Goal: Task Accomplishment & Management: Use online tool/utility

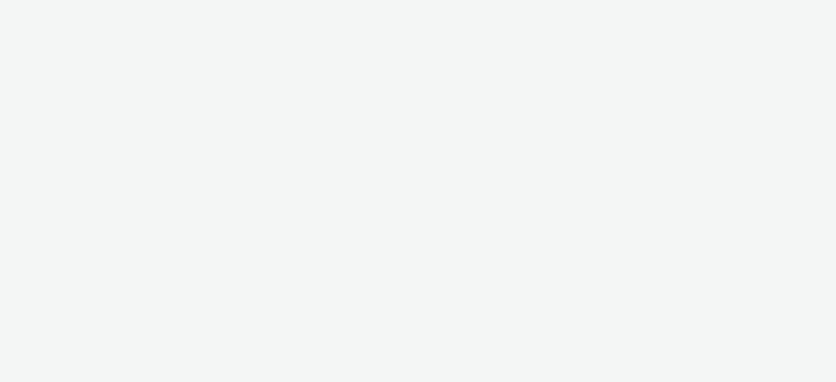
select select "f1ea096e-a0f1-4bb4-91b2-88bc28adcbb2"
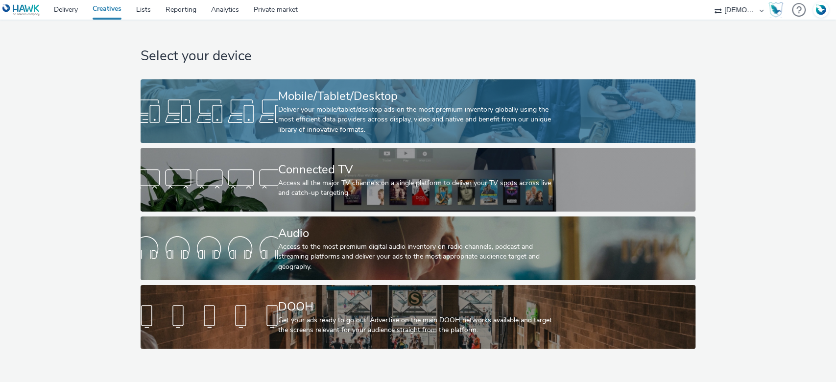
click at [331, 134] on div "Deliver your mobile/tablet/desktop ads on the most premium inventory globally u…" at bounding box center [416, 120] width 276 height 30
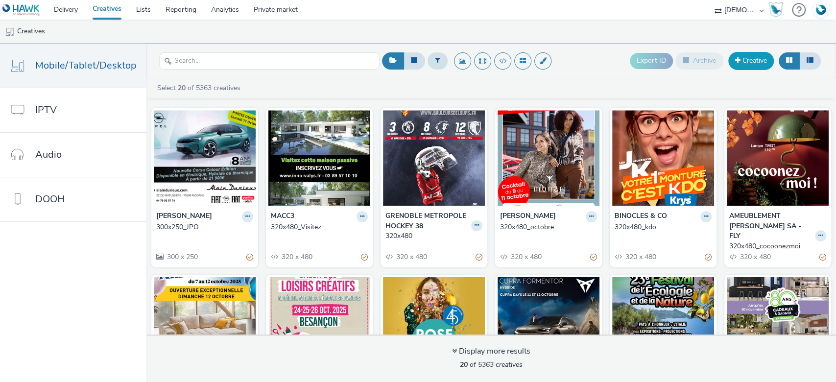
click at [755, 55] on link "Creative" at bounding box center [751, 61] width 46 height 18
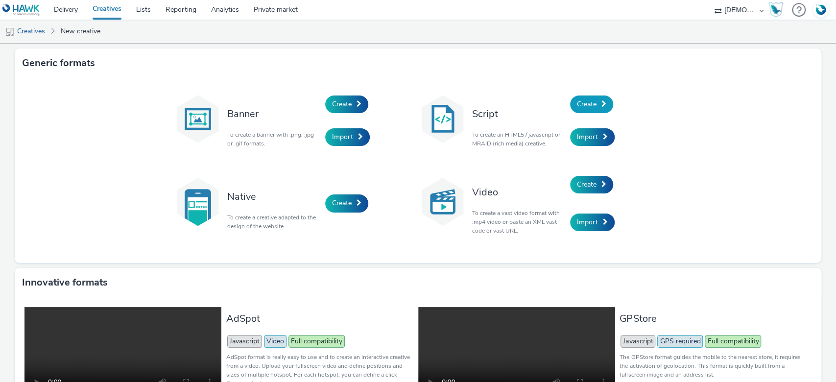
click at [585, 104] on span "Create" at bounding box center [587, 103] width 20 height 9
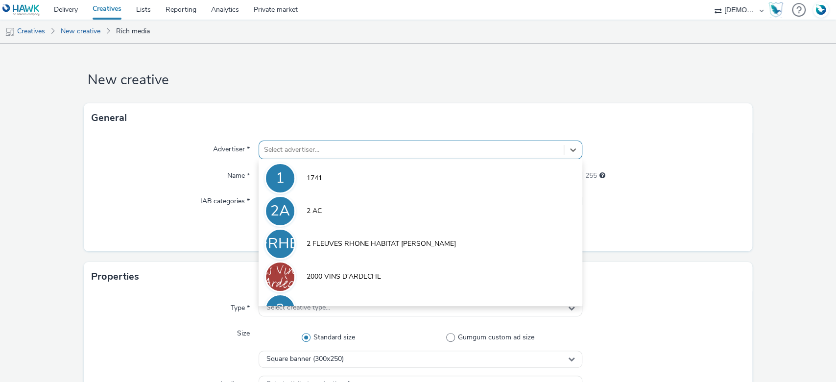
click at [381, 151] on div at bounding box center [411, 150] width 295 height 12
click at [283, 154] on div at bounding box center [411, 150] width 295 height 12
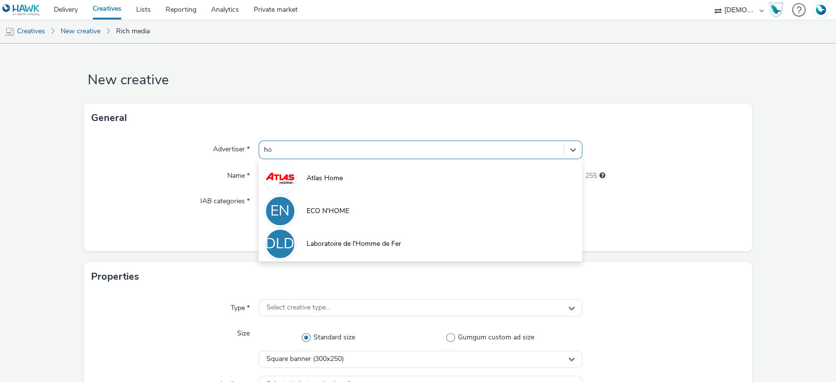
type input "h"
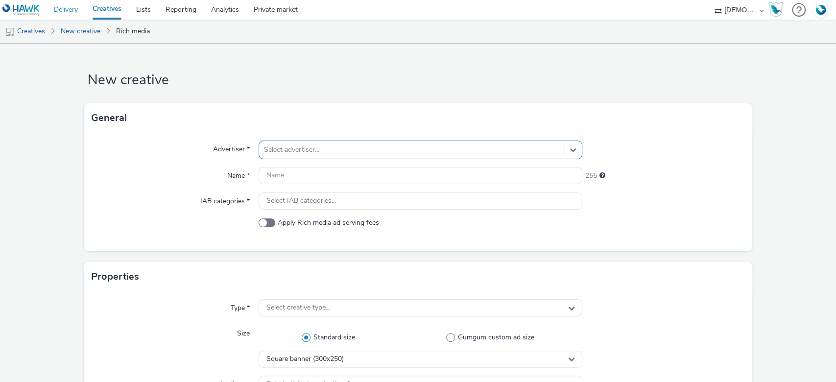
click at [59, 10] on link "Delivery" at bounding box center [66, 10] width 39 height 20
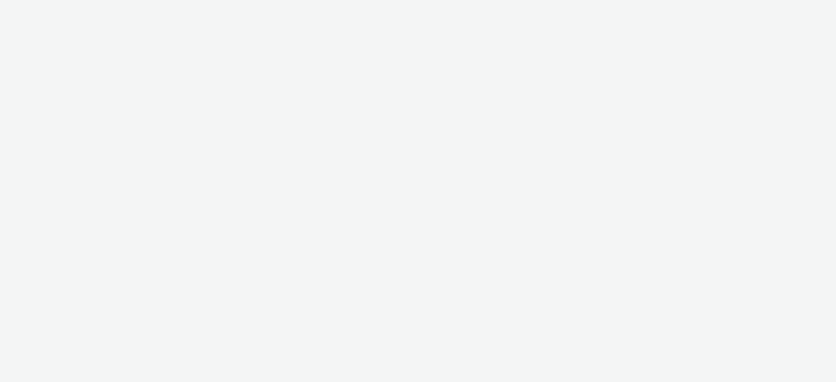
select select "f1ea096e-a0f1-4bb4-91b2-88bc28adcbb2"
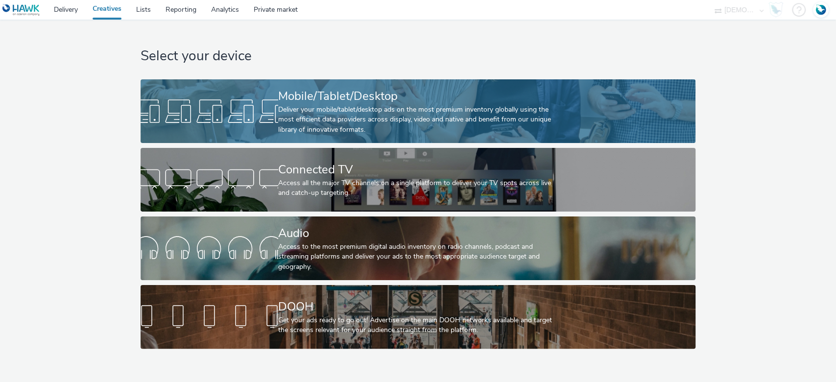
click at [339, 118] on div "Deliver your mobile/tablet/desktop ads on the most premium inventory globally u…" at bounding box center [416, 120] width 276 height 30
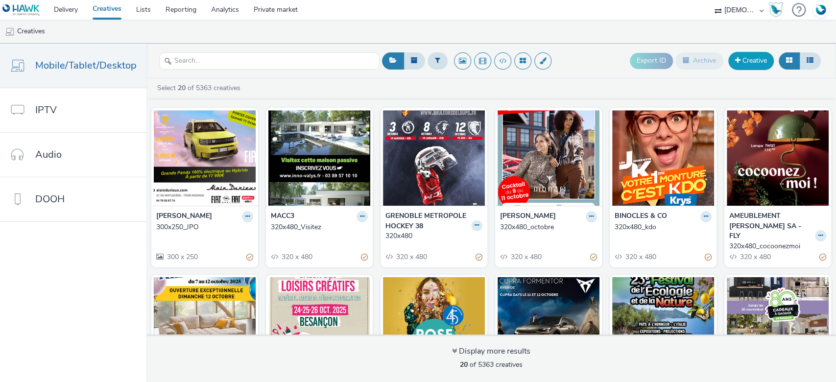
click at [732, 64] on link "Creative" at bounding box center [751, 61] width 46 height 18
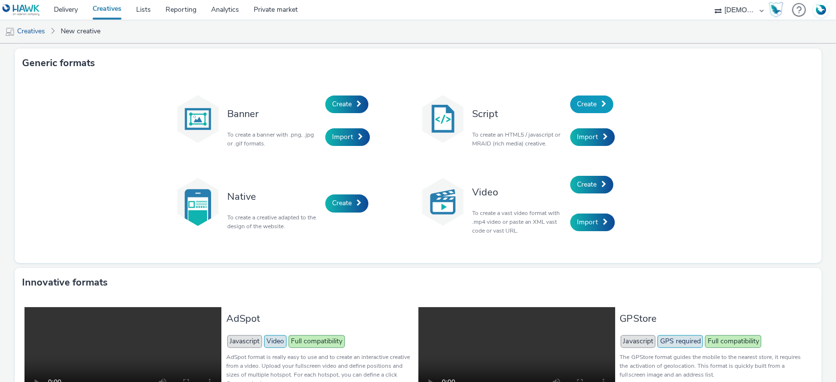
click at [594, 106] on link "Create" at bounding box center [591, 104] width 43 height 18
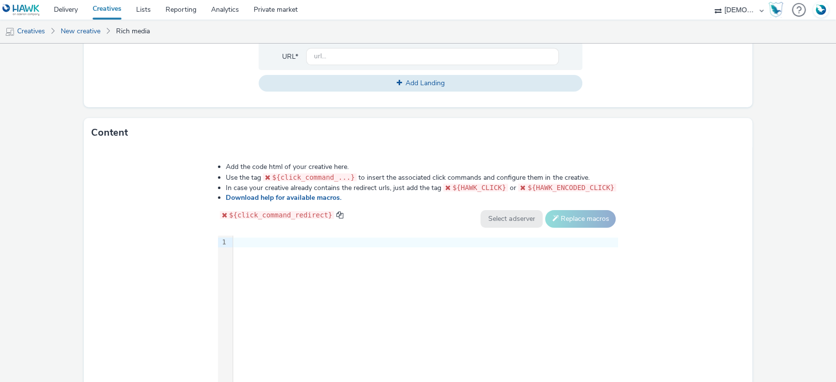
scroll to position [422, 0]
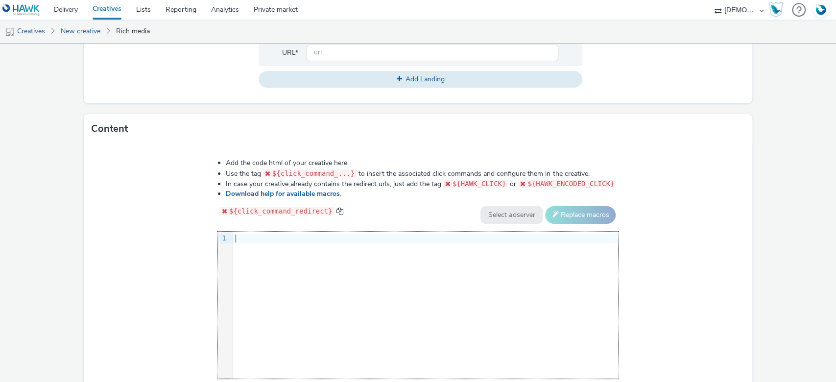
click at [327, 282] on div "9 1 ›" at bounding box center [418, 305] width 400 height 147
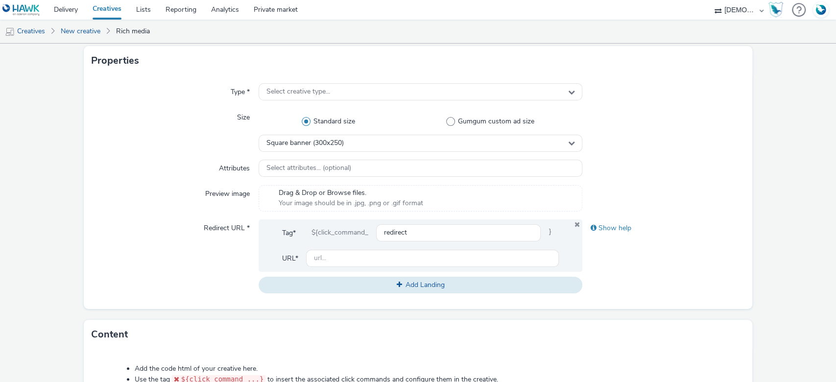
scroll to position [215, 0]
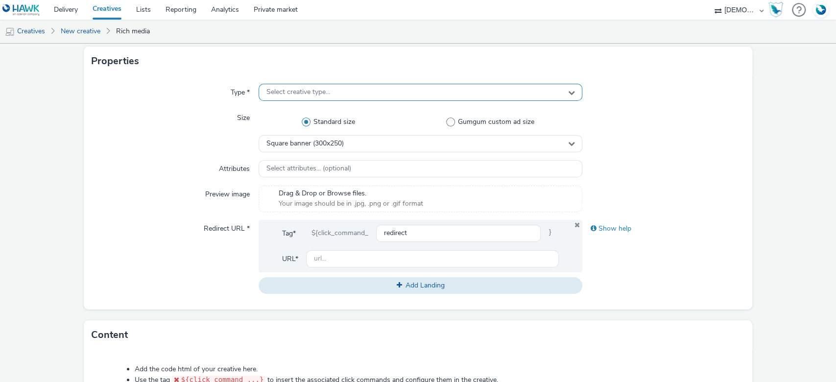
click at [305, 84] on div "Select creative type..." at bounding box center [420, 92] width 324 height 17
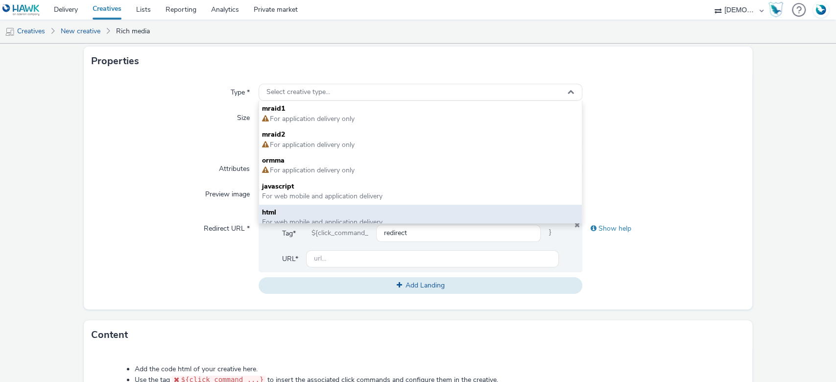
click at [302, 209] on span "html" at bounding box center [420, 213] width 317 height 10
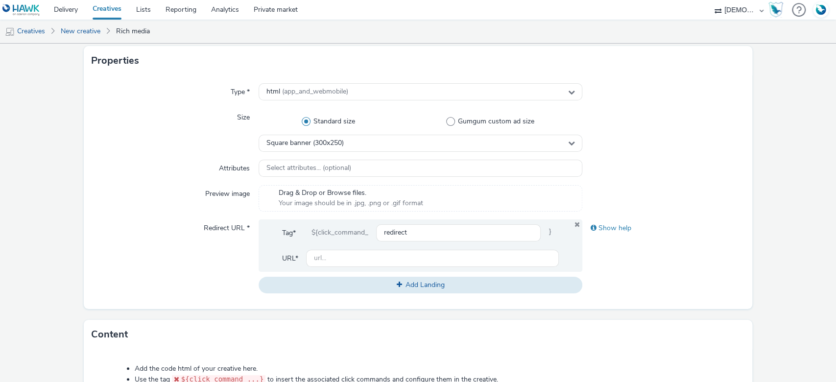
scroll to position [216, 0]
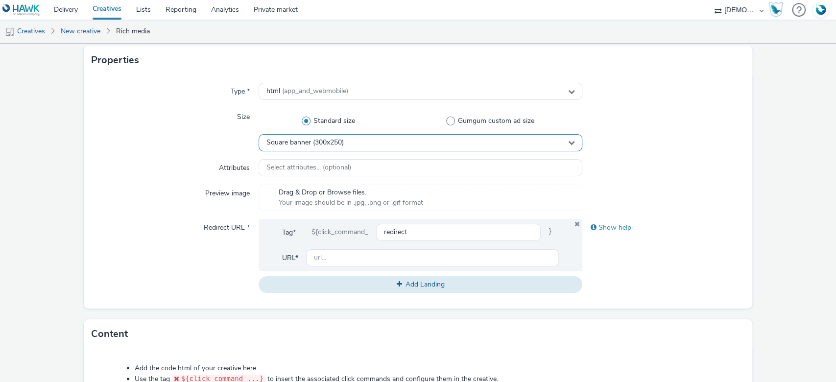
click at [373, 146] on div "Square banner (300x250)" at bounding box center [420, 142] width 324 height 17
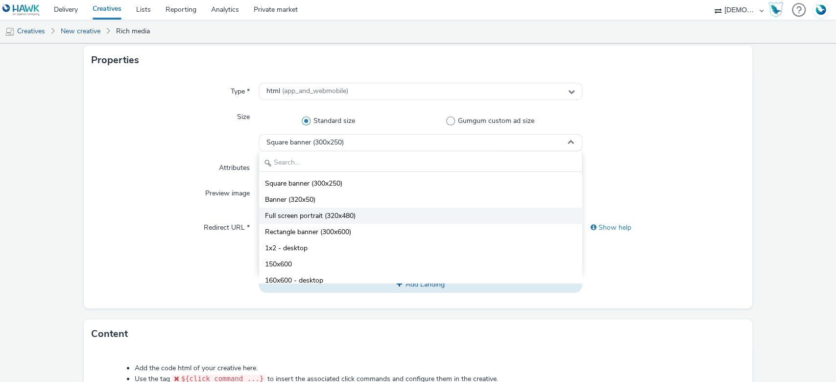
click at [335, 219] on span "Full screen portrait (320x480)" at bounding box center [310, 216] width 91 height 10
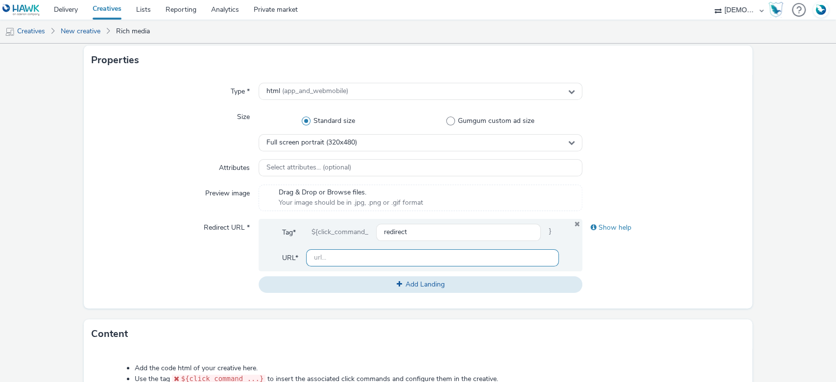
click at [328, 255] on input "text" at bounding box center [432, 257] width 253 height 17
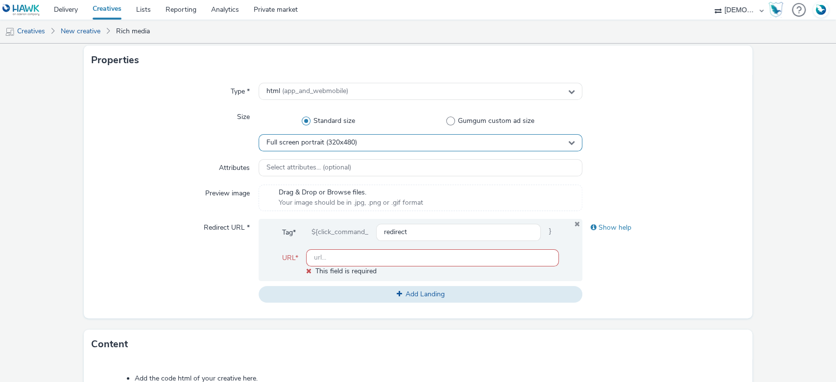
paste input "https://www.homiris.fr/fr/index.html"
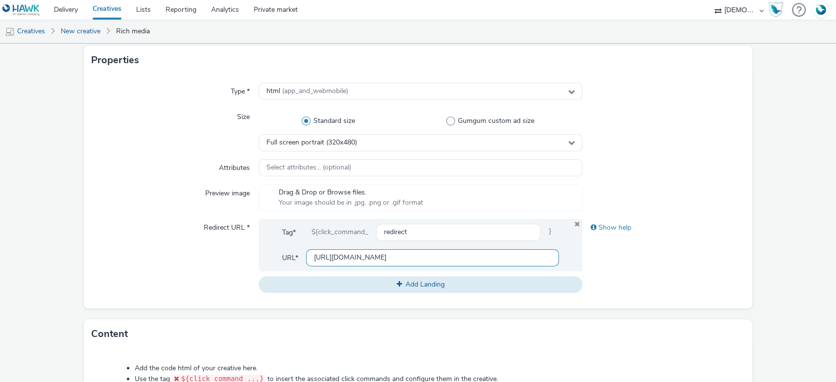
type input "https://www.homiris.fr/fr/index.html"
click at [163, 230] on div "Redirect URL *" at bounding box center [175, 256] width 167 height 74
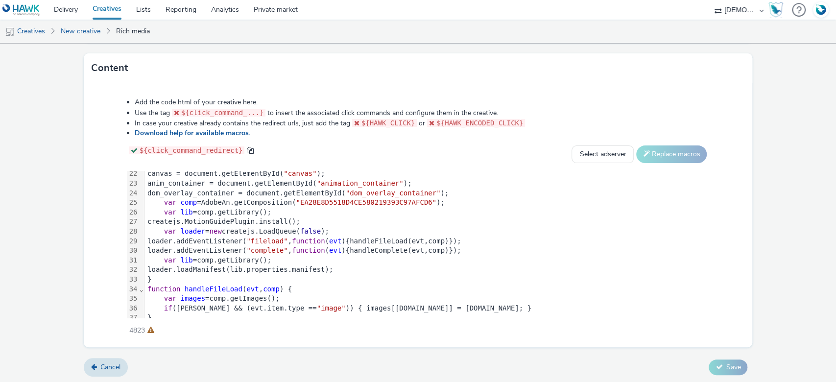
scroll to position [0, 0]
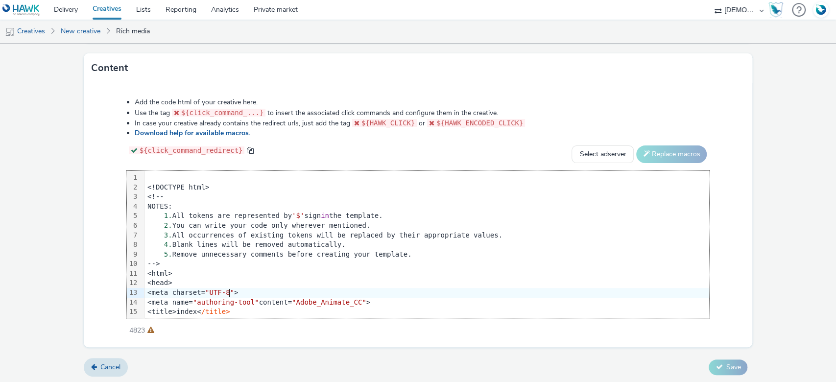
click at [732, 295] on div "Add the code html of your creative here. Use the tag ${click_command_...} to in…" at bounding box center [418, 211] width 653 height 241
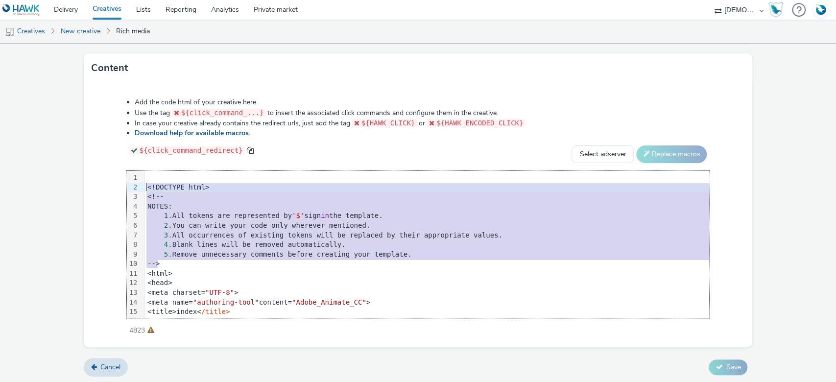
drag, startPoint x: 181, startPoint y: 264, endPoint x: 146, endPoint y: 181, distance: 90.0
click at [200, 222] on div "2. You can write your code only wherever mentioned." at bounding box center [478, 226] width 668 height 10
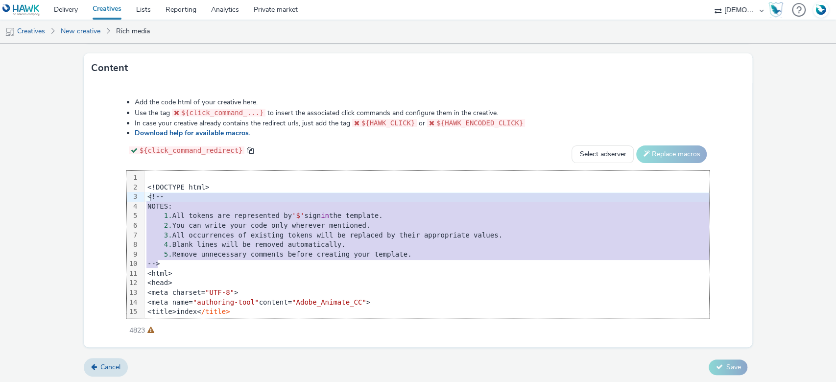
drag, startPoint x: 169, startPoint y: 264, endPoint x: 147, endPoint y: 196, distance: 72.0
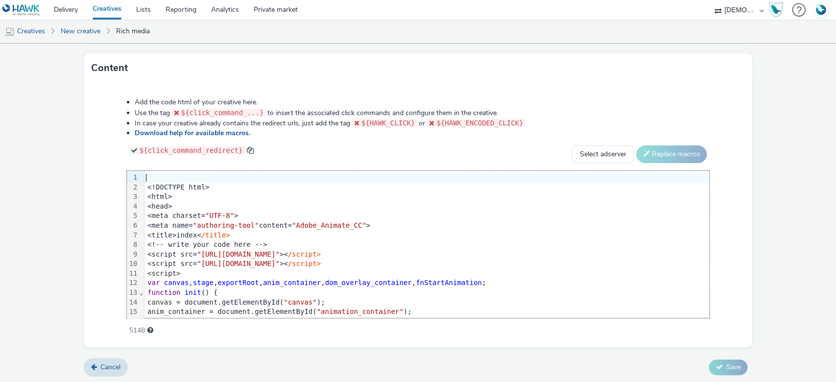
click at [150, 175] on div at bounding box center [478, 178] width 668 height 10
click at [148, 183] on div "<!DOCTYPE html>" at bounding box center [478, 188] width 668 height 10
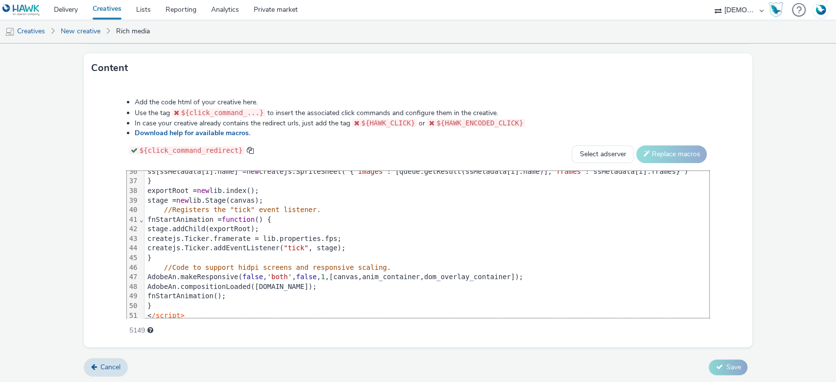
scroll to position [341, 0]
drag, startPoint x: 394, startPoint y: 261, endPoint x: 153, endPoint y: 265, distance: 240.9
click at [153, 265] on div "//Code to support hidpi screens and responsive scaling." at bounding box center [478, 269] width 668 height 10
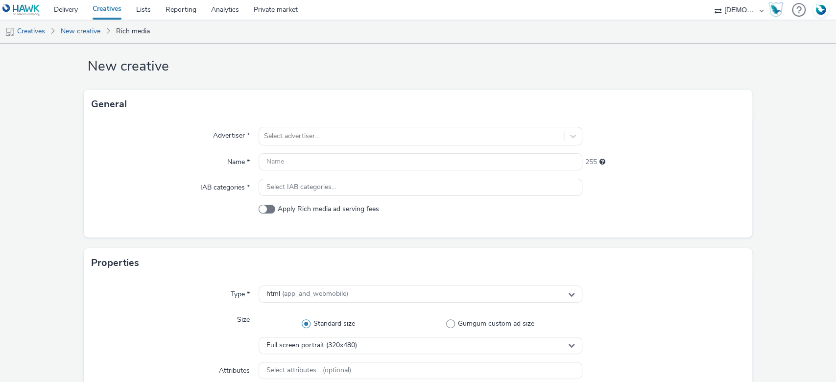
scroll to position [0, 0]
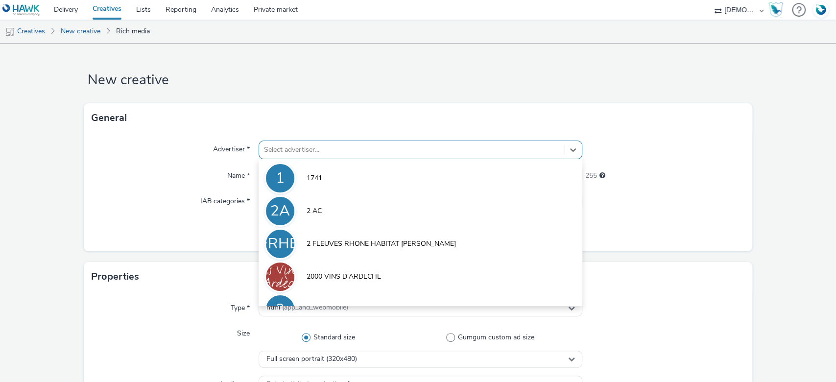
click at [277, 147] on div at bounding box center [411, 150] width 295 height 12
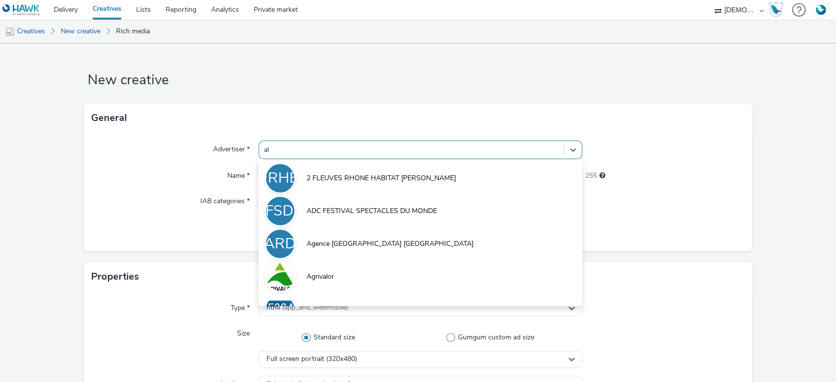
type input "a"
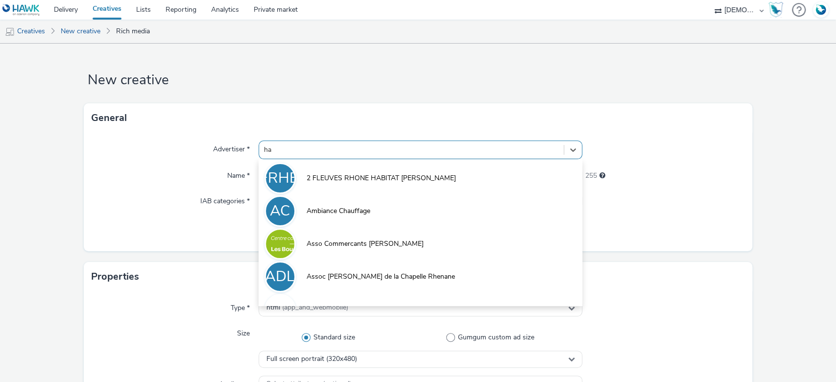
type input "h"
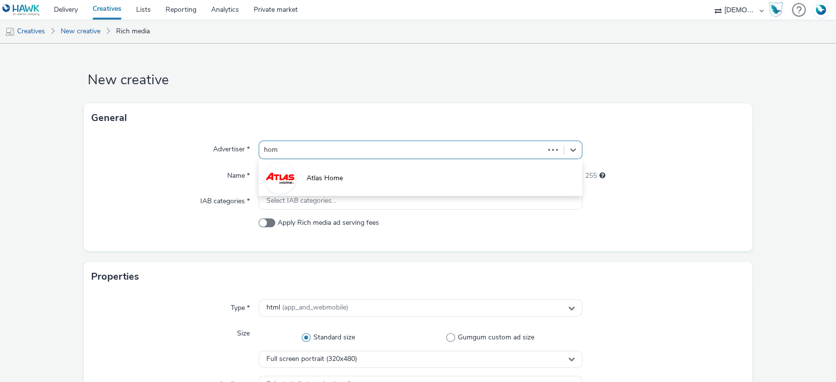
type input "homi"
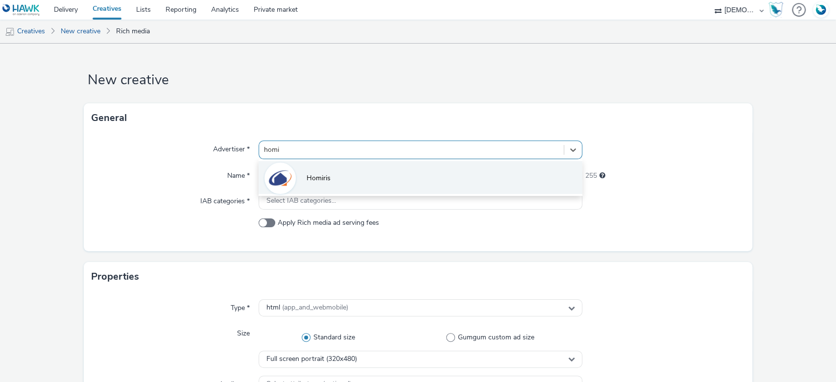
click at [329, 186] on li "Homiris" at bounding box center [420, 177] width 324 height 33
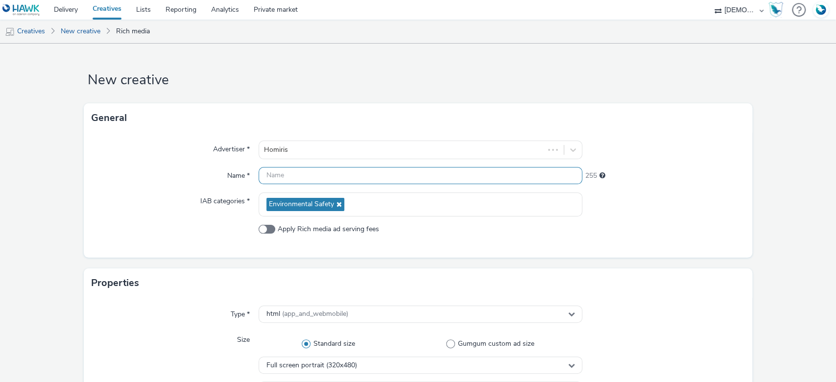
click at [302, 176] on input "text" at bounding box center [420, 175] width 324 height 17
type input "HOMIRIS - Interstitiel - Oct2025"
click at [676, 180] on div "223" at bounding box center [663, 174] width 162 height 14
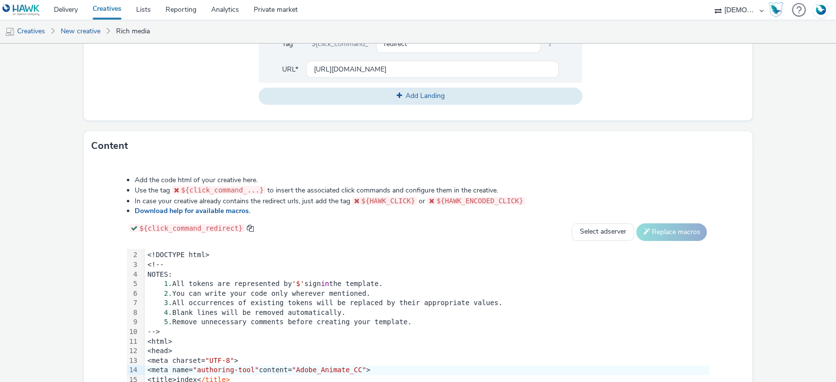
scroll to position [489, 0]
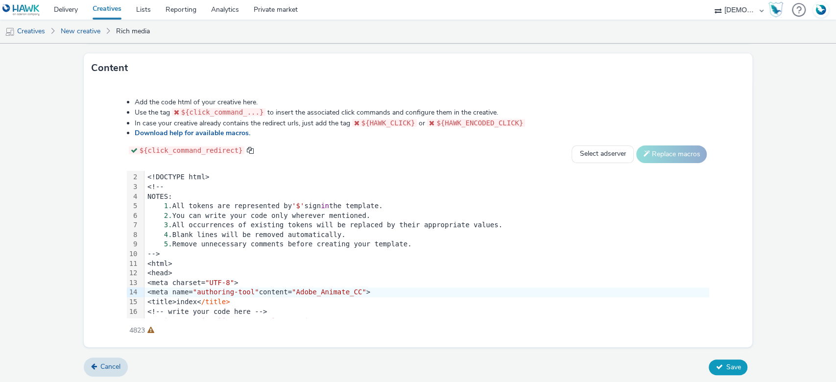
click at [726, 362] on span "Save" at bounding box center [733, 366] width 15 height 9
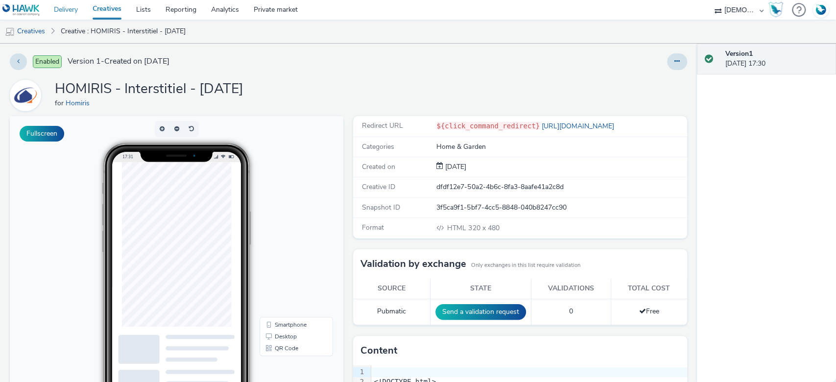
click at [53, 10] on link "Delivery" at bounding box center [66, 10] width 39 height 20
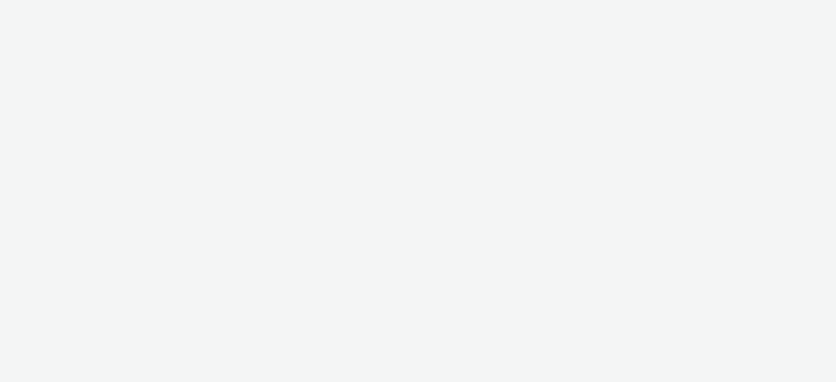
select select "f1ea096e-a0f1-4bb4-91b2-88bc28adcbb2"
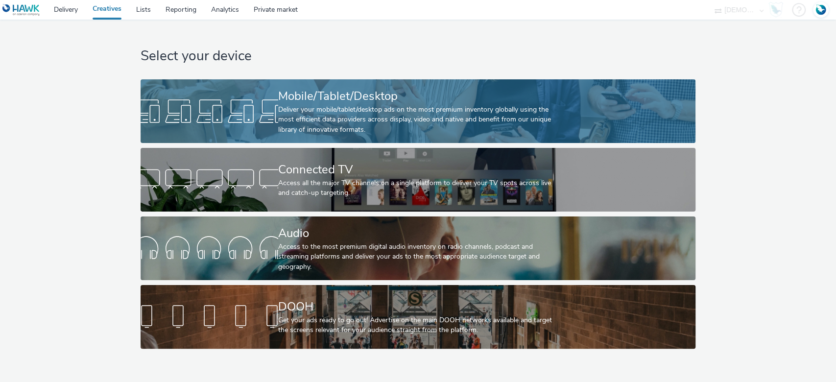
click at [210, 83] on link "Mobile/Tablet/Desktop Deliver your mobile/tablet/desktop ads on the most premiu…" at bounding box center [418, 111] width 555 height 64
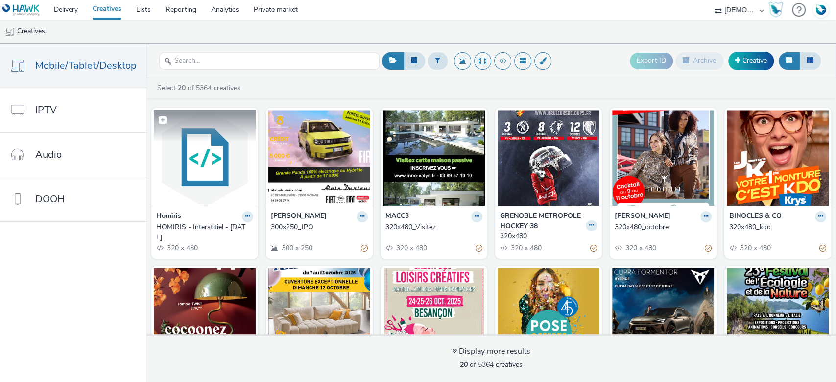
click at [218, 152] on img at bounding box center [205, 157] width 102 height 95
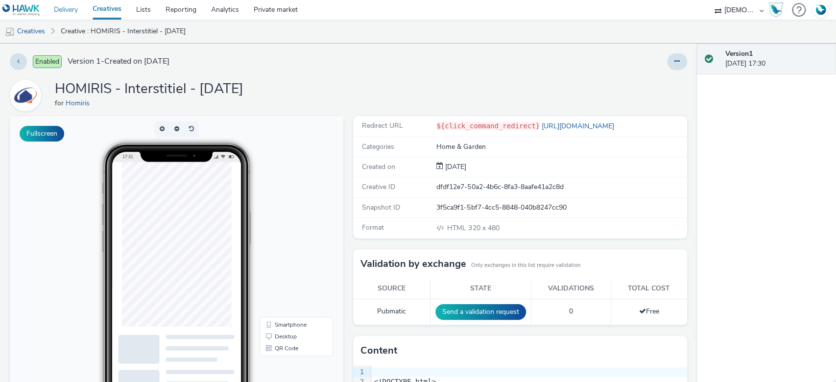
click at [71, 11] on link "Delivery" at bounding box center [66, 10] width 39 height 20
